Goal: Transaction & Acquisition: Book appointment/travel/reservation

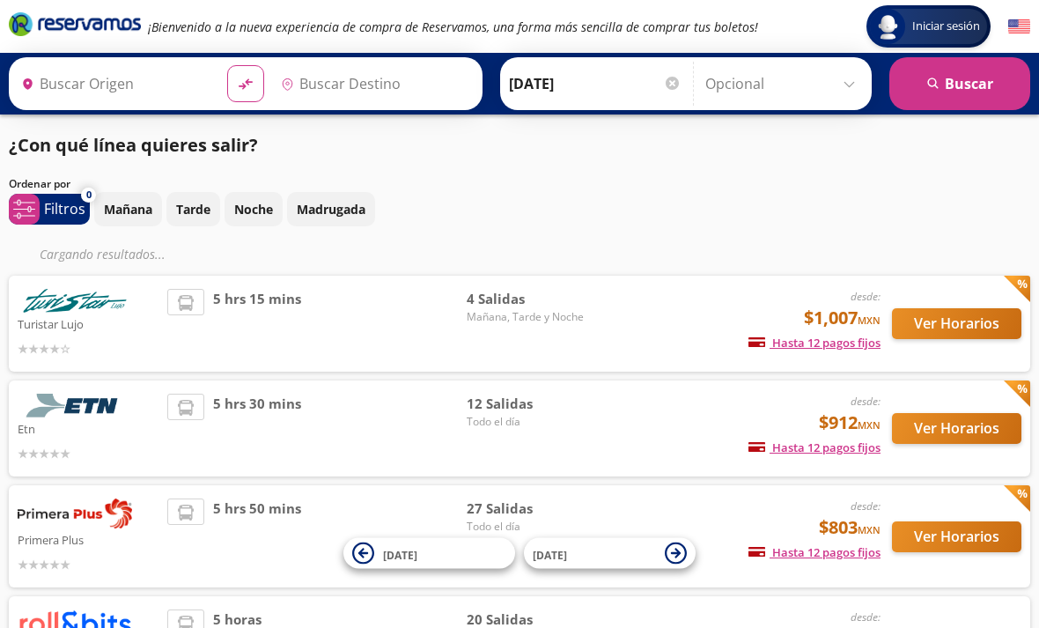
type input "[GEOGRAPHIC_DATA], [GEOGRAPHIC_DATA]"
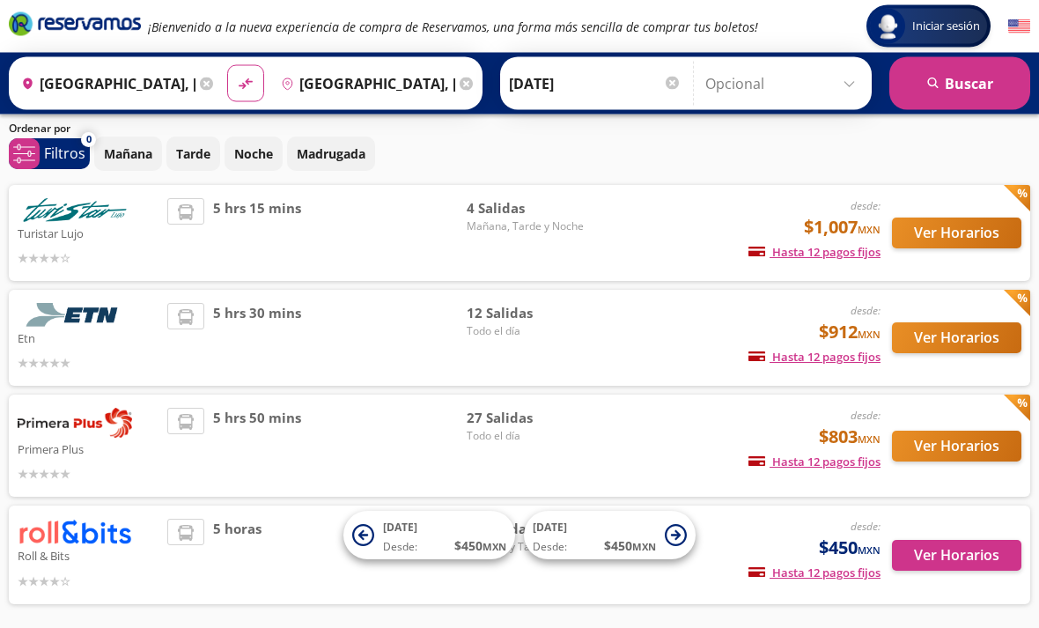
scroll to position [70, 0]
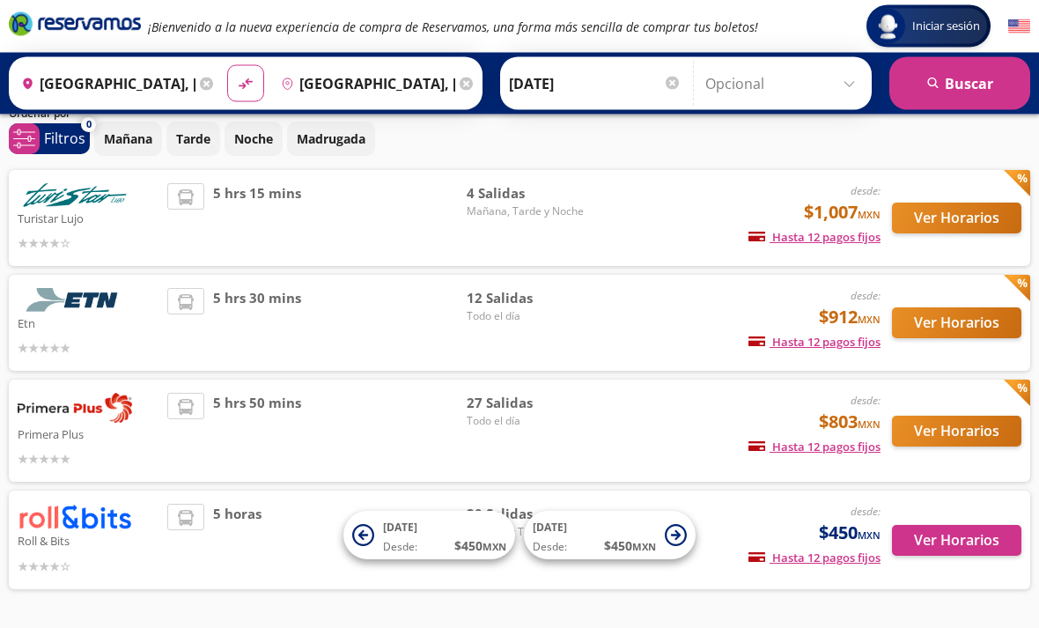
click at [700, 327] on div "desde: $912 MXN Hasta 12 pagos fijos Pagos fijos en compras mayores a $30 MXN, …" at bounding box center [740, 324] width 282 height 70
click at [980, 329] on button "Ver Horarios" at bounding box center [956, 323] width 129 height 31
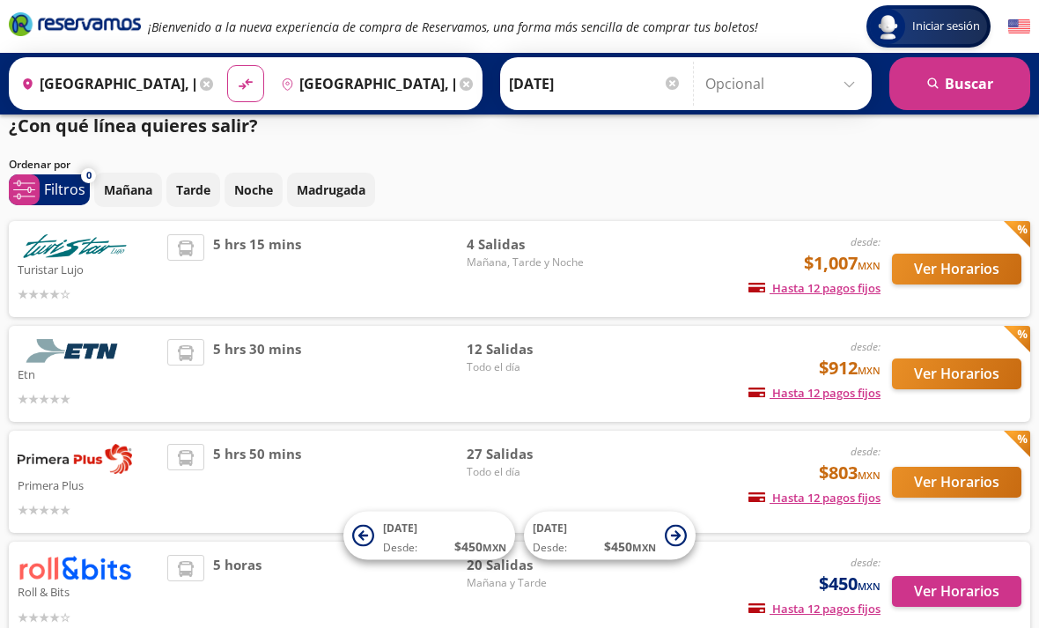
scroll to position [18, 0]
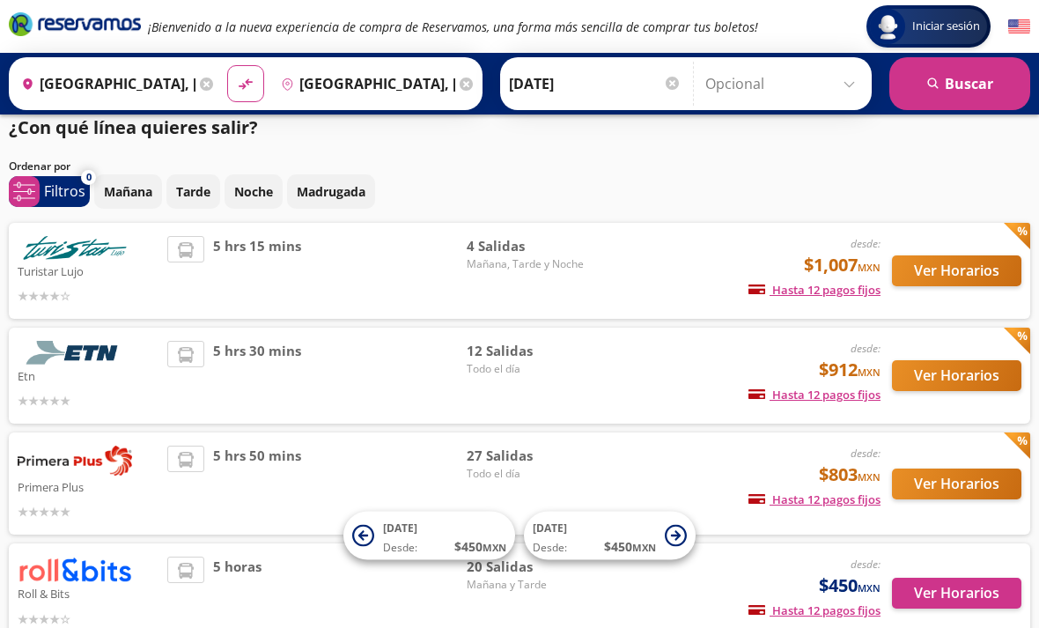
click at [944, 482] on button "Ver Horarios" at bounding box center [956, 483] width 129 height 31
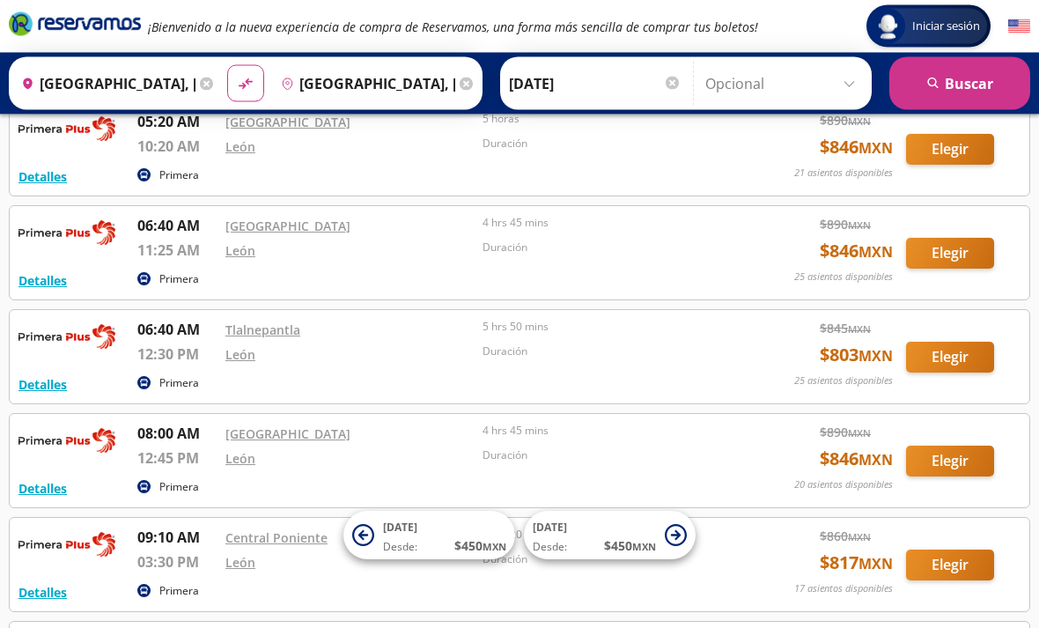
scroll to position [213, 0]
click at [935, 459] on button "Elegir" at bounding box center [950, 460] width 88 height 31
